Goal: Information Seeking & Learning: Check status

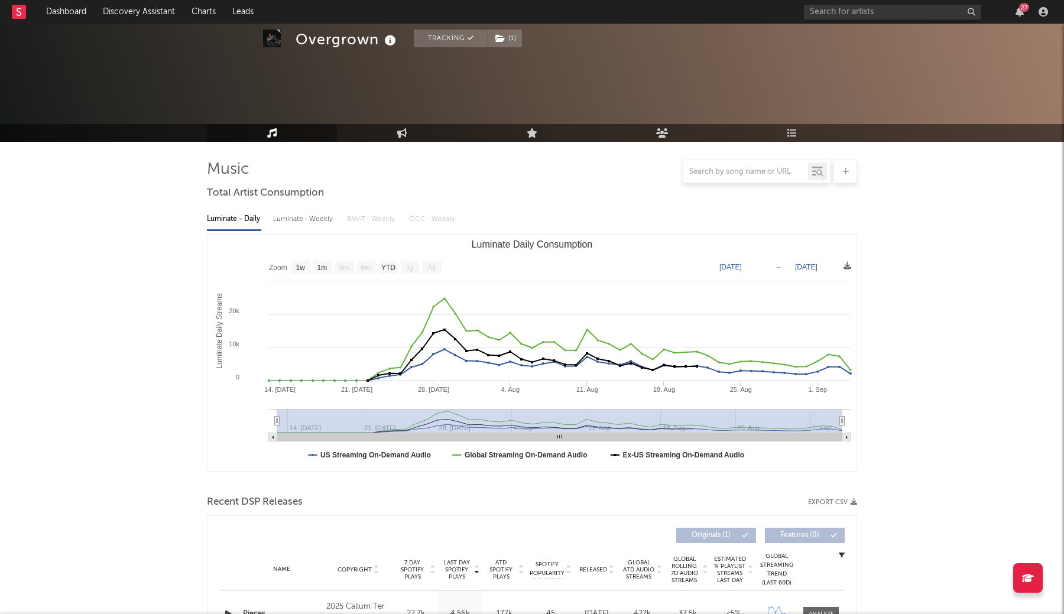
select select "1w"
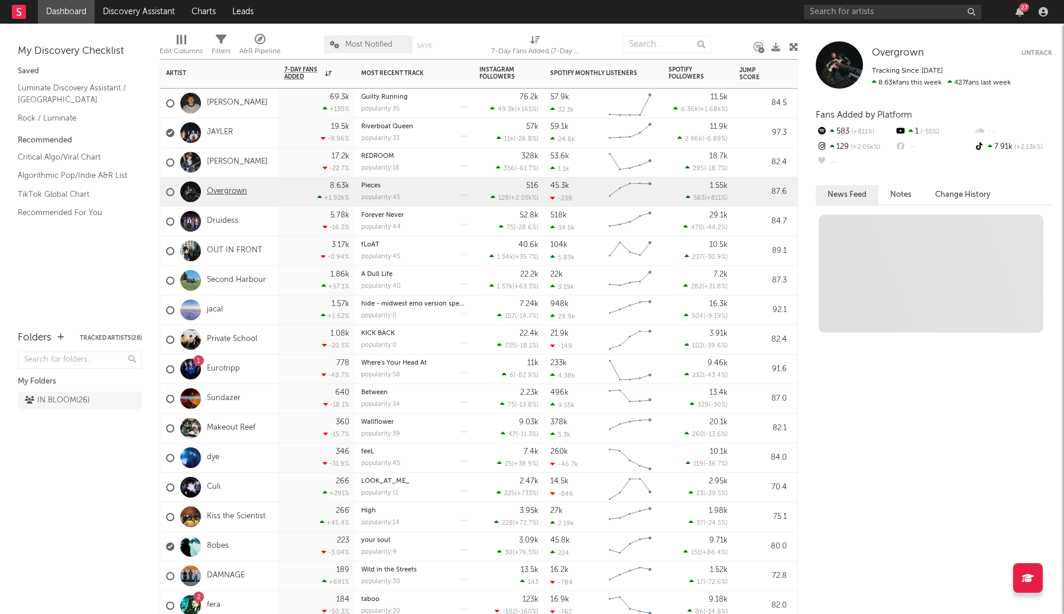
click at [219, 189] on link "Overgrown" at bounding box center [227, 192] width 40 height 10
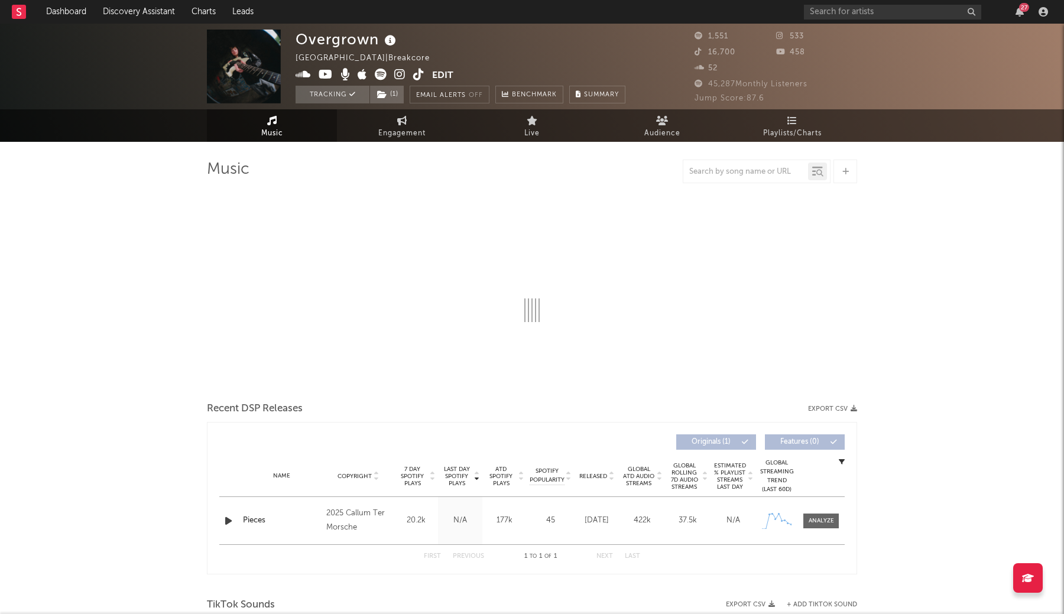
select select "1w"
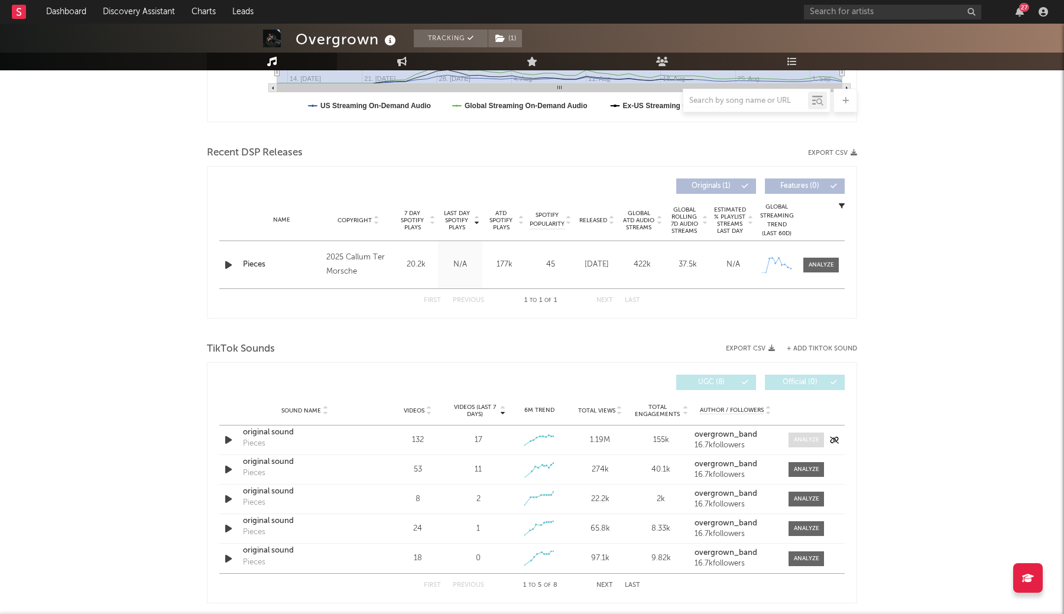
scroll to position [364, 0]
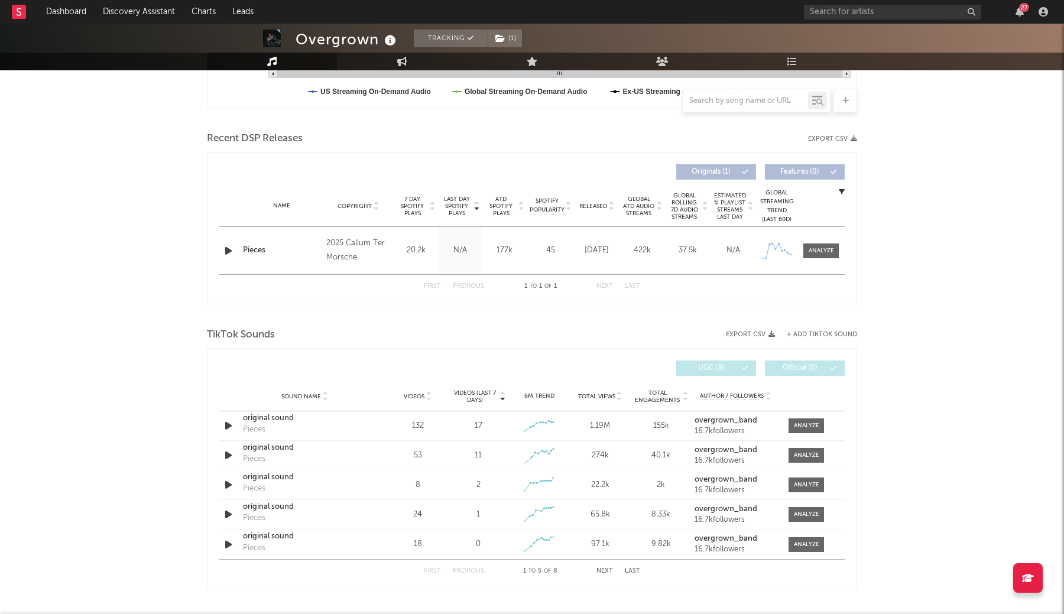
click at [596, 395] on span "Total Views" at bounding box center [596, 396] width 37 height 7
click at [799, 455] on div at bounding box center [806, 455] width 25 height 9
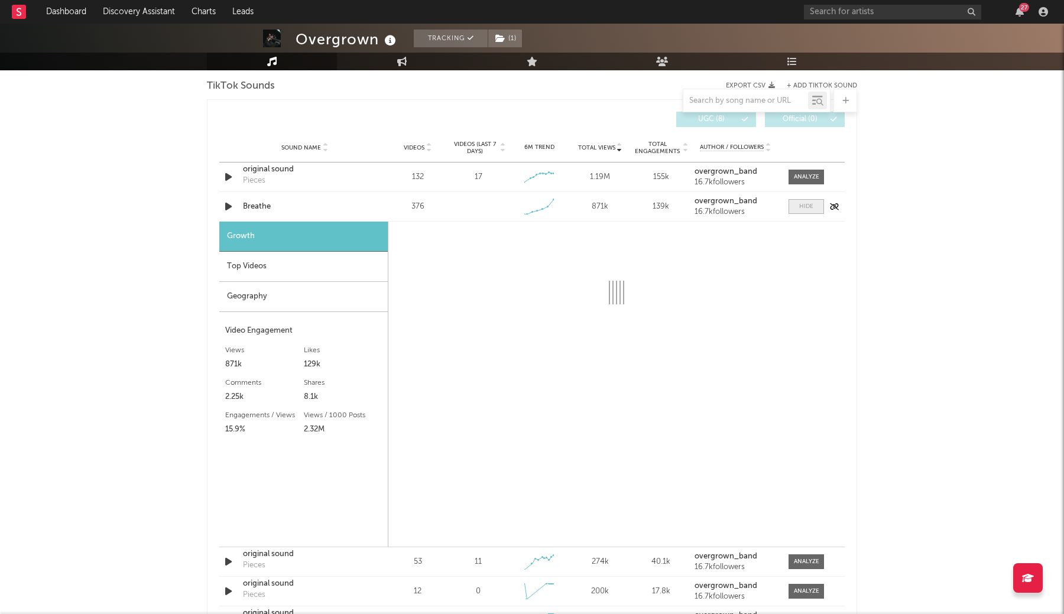
scroll to position [614, 0]
select select "1w"
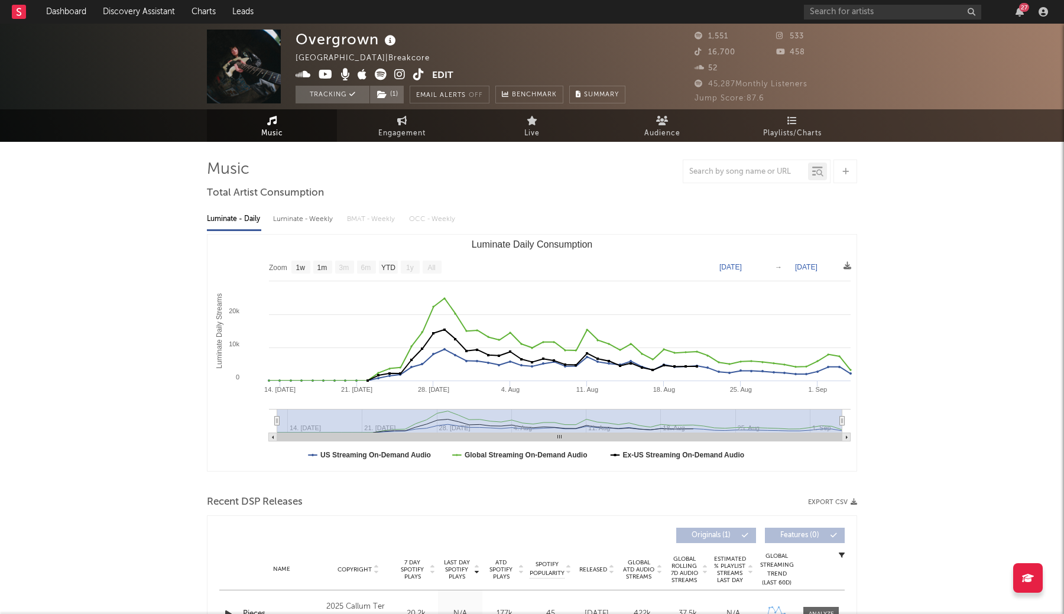
scroll to position [0, 0]
click at [417, 73] on icon at bounding box center [418, 75] width 11 height 12
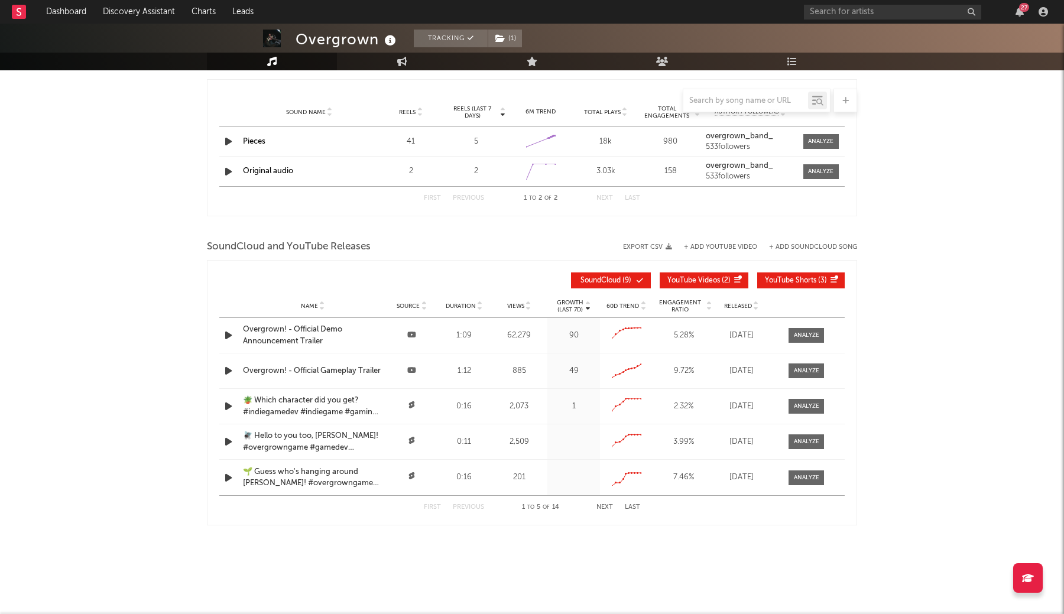
scroll to position [1243, 0]
click at [79, 15] on link "Dashboard" at bounding box center [66, 12] width 57 height 24
